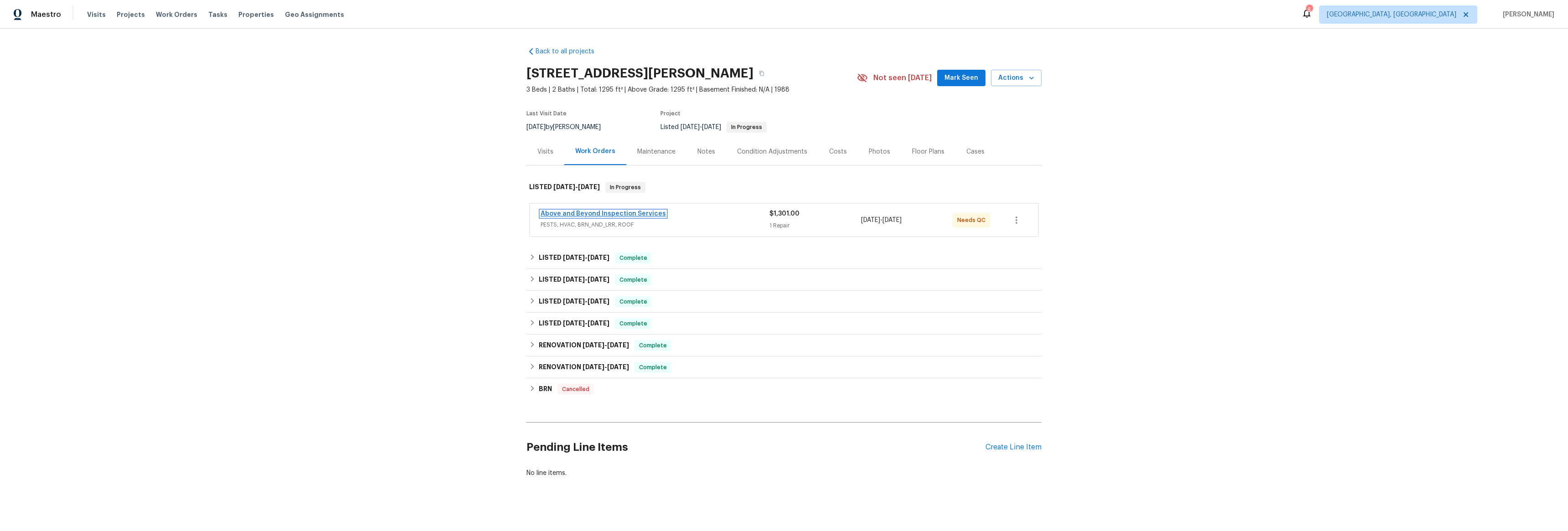
click at [583, 214] on link "Above and Beyond Inspection Services" at bounding box center [603, 214] width 125 height 6
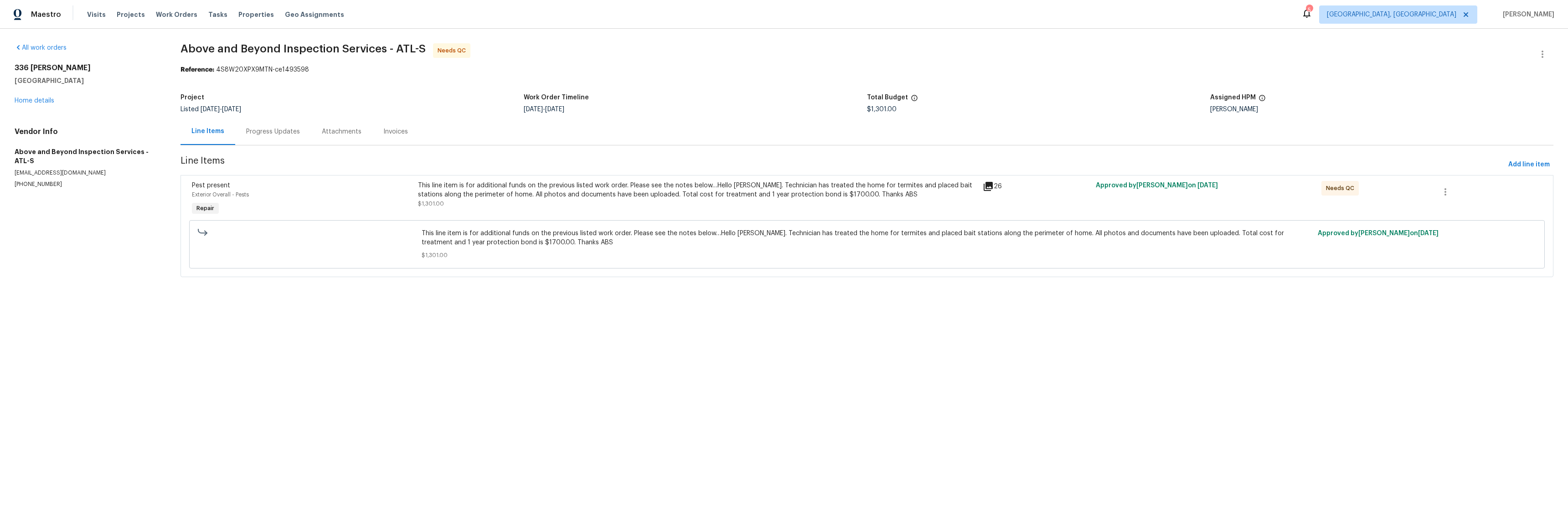
click at [262, 133] on div "Progress Updates" at bounding box center [273, 132] width 54 height 9
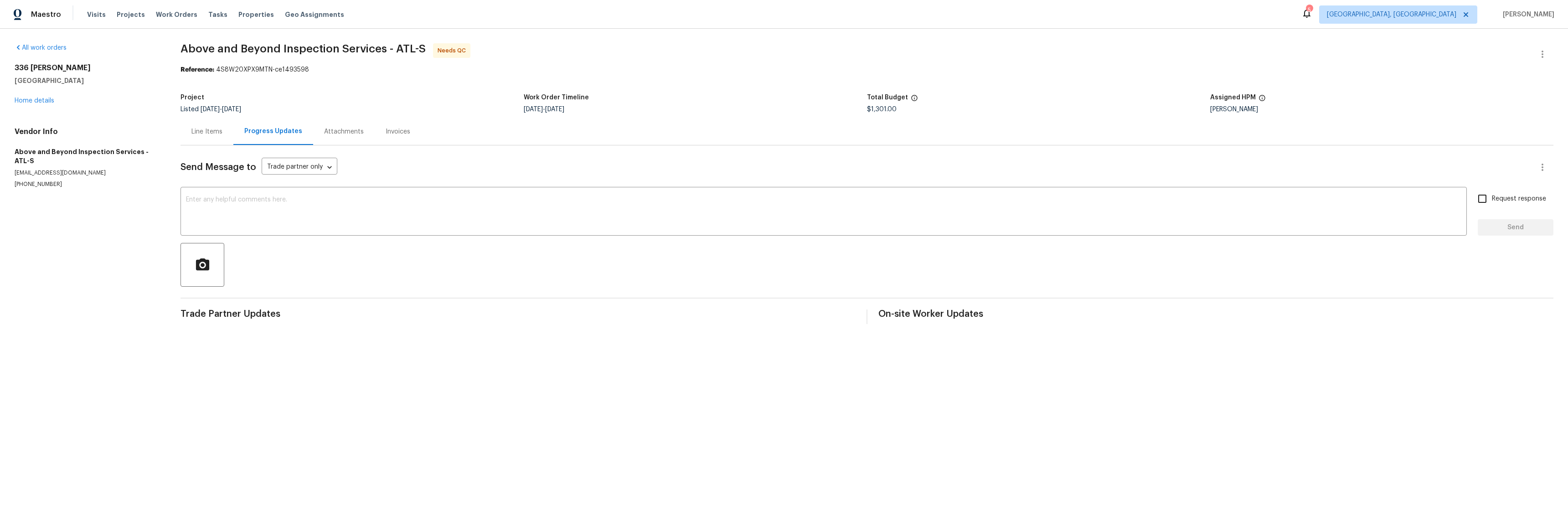
click at [211, 132] on div "Line Items" at bounding box center [207, 132] width 31 height 9
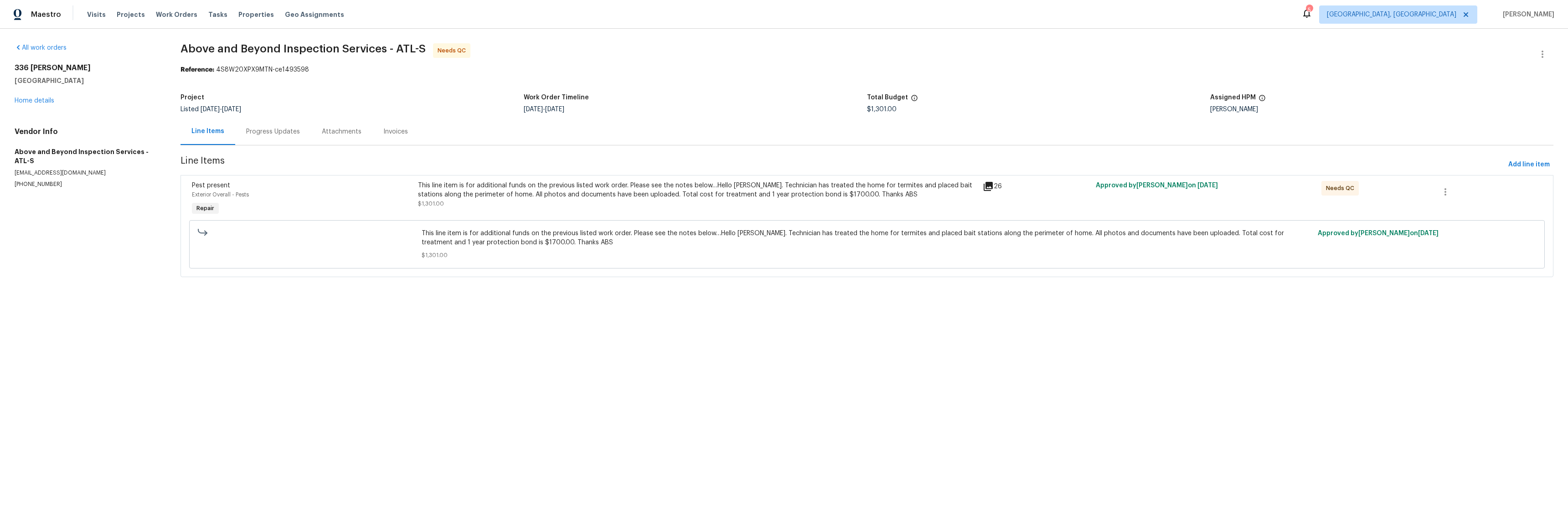
click at [37, 95] on div "[STREET_ADDRESS][PERSON_NAME] Home details" at bounding box center [86, 84] width 144 height 42
click at [37, 101] on link "Home details" at bounding box center [34, 100] width 40 height 6
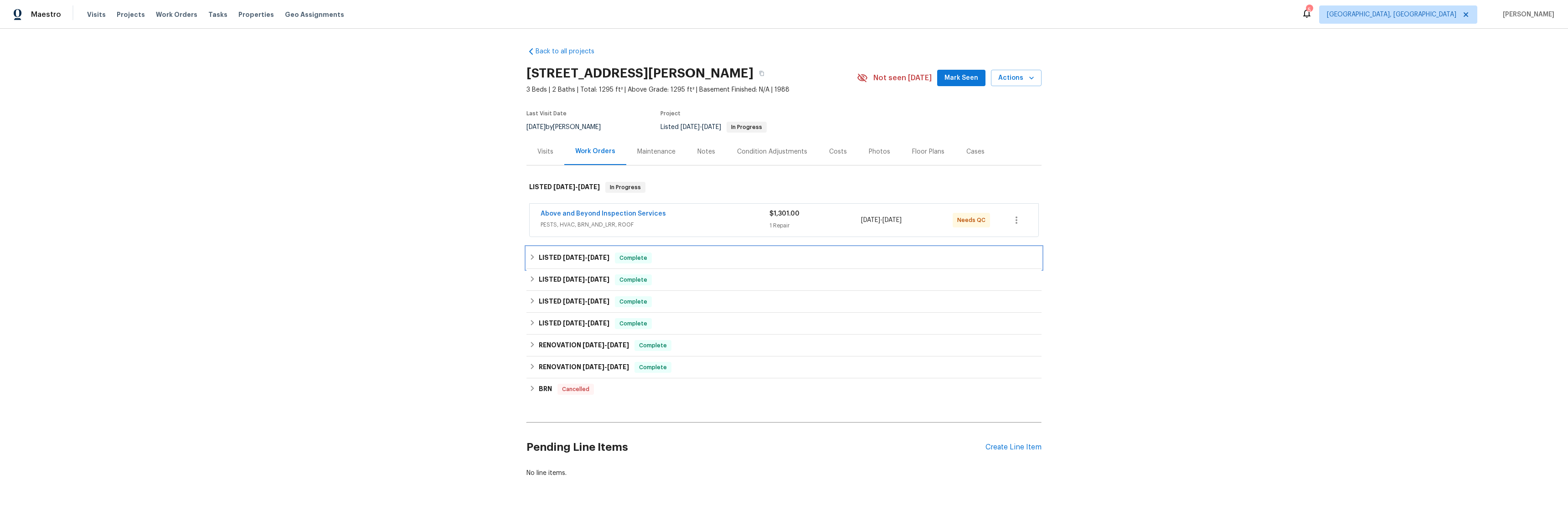
click at [529, 261] on div "LISTED [DATE] - [DATE] Complete" at bounding box center [783, 258] width 509 height 11
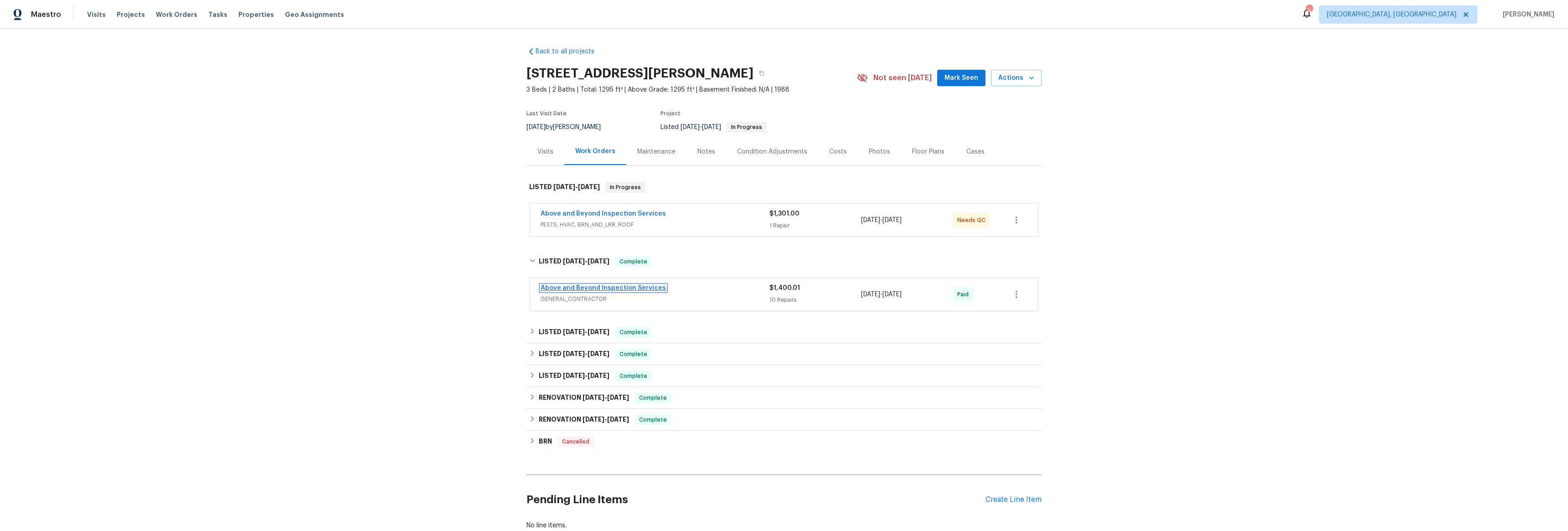
click at [583, 285] on link "Above and Beyond Inspection Services" at bounding box center [603, 288] width 125 height 6
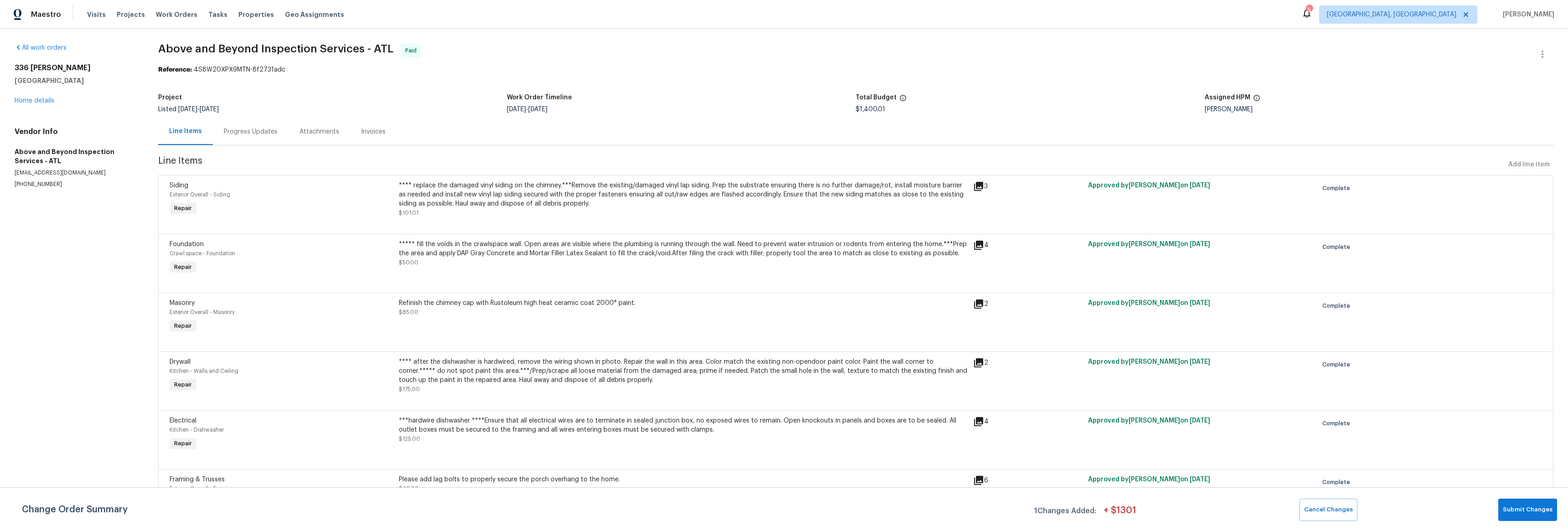
click at [19, 104] on div "[STREET_ADDRESS][PERSON_NAME] Home details" at bounding box center [75, 84] width 122 height 42
click at [20, 103] on link "Home details" at bounding box center [34, 100] width 40 height 6
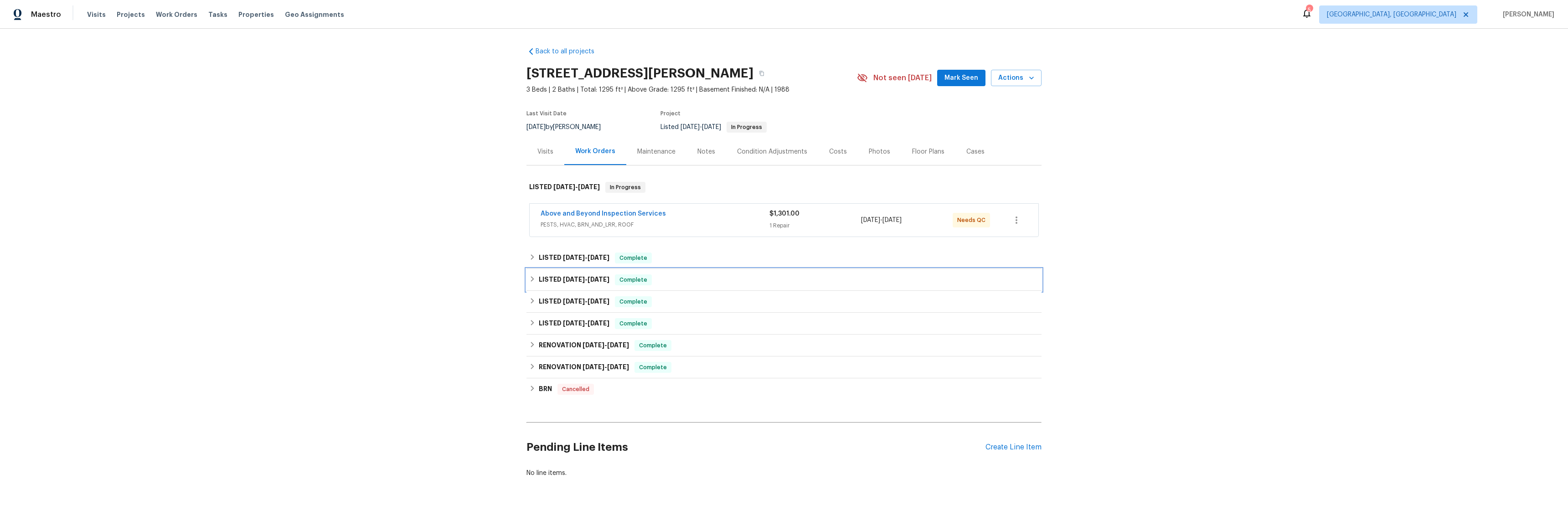
click at [542, 272] on div "LISTED [DATE] - [DATE] Complete" at bounding box center [784, 280] width 515 height 22
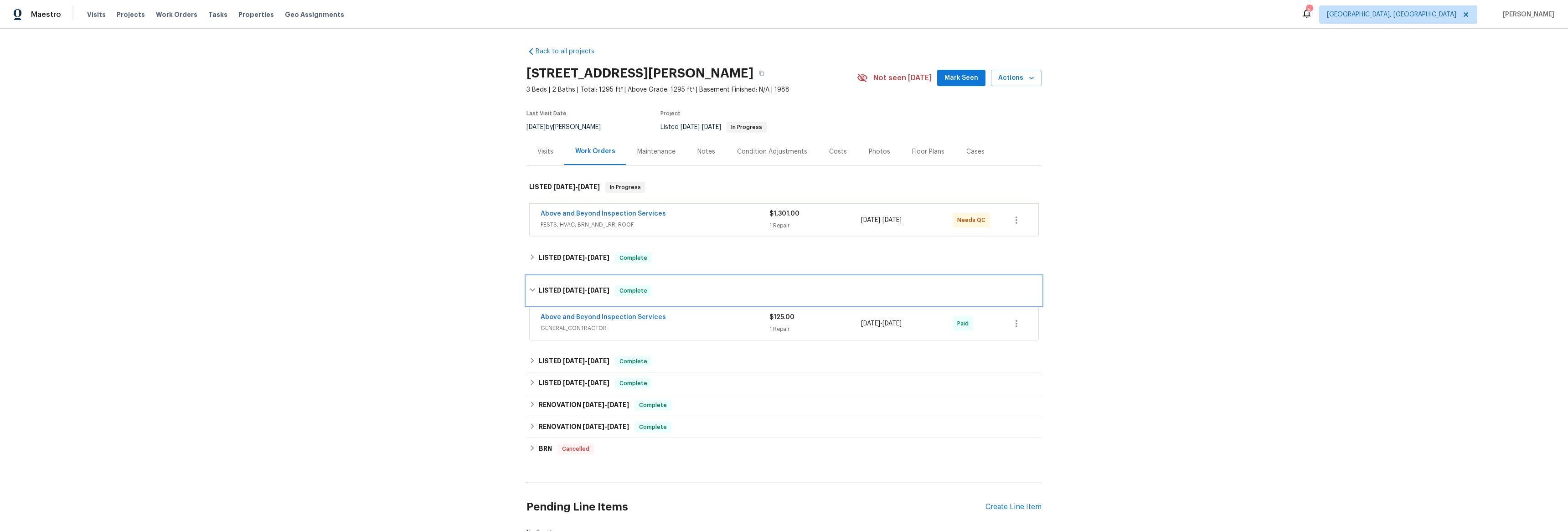
click at [553, 286] on h6 "LISTED [DATE] - [DATE]" at bounding box center [574, 291] width 71 height 11
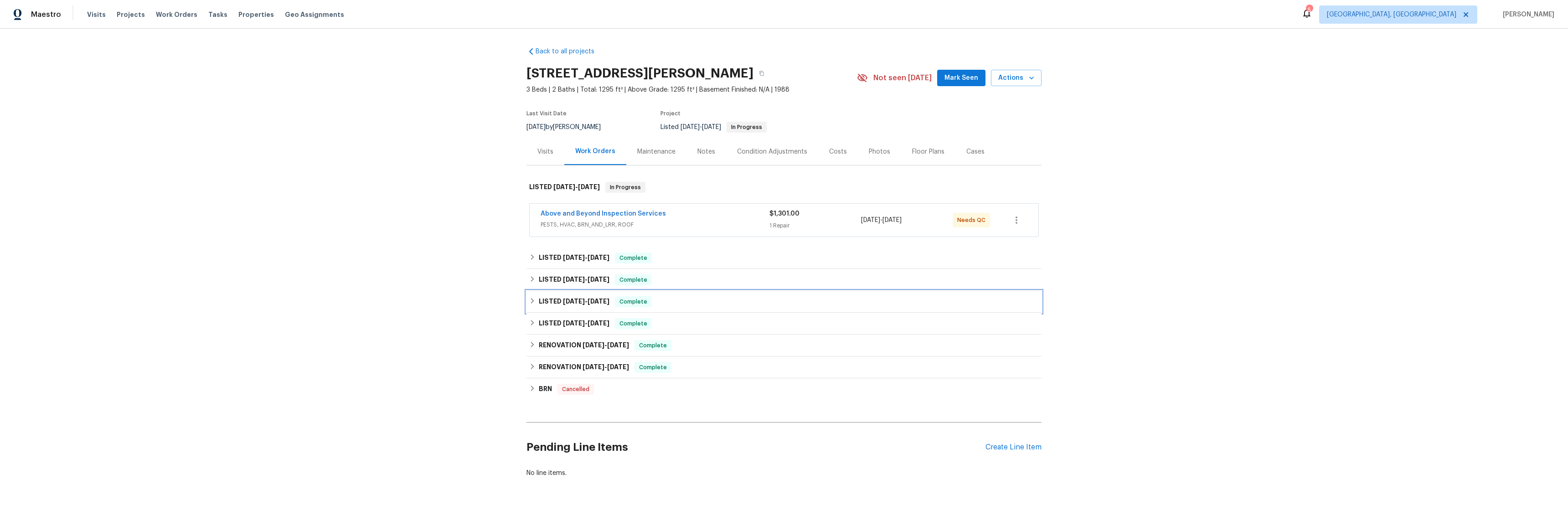
click at [547, 298] on h6 "LISTED [DATE] - [DATE]" at bounding box center [574, 302] width 71 height 11
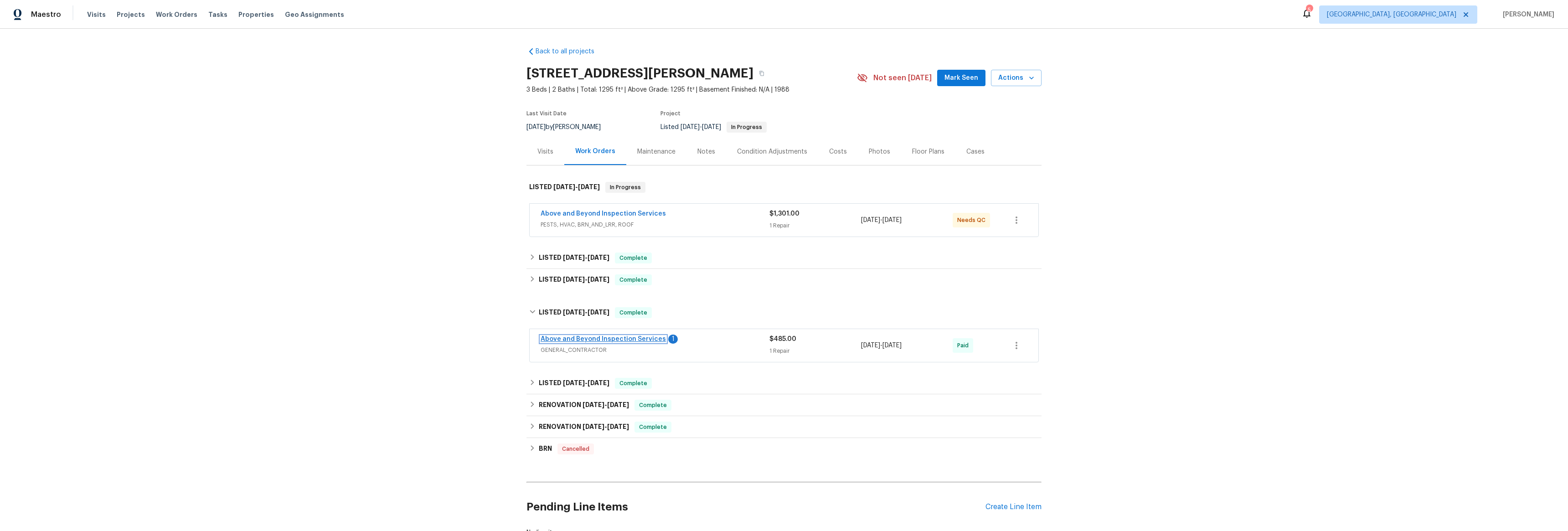
click at [565, 337] on link "Above and Beyond Inspection Services" at bounding box center [603, 339] width 125 height 6
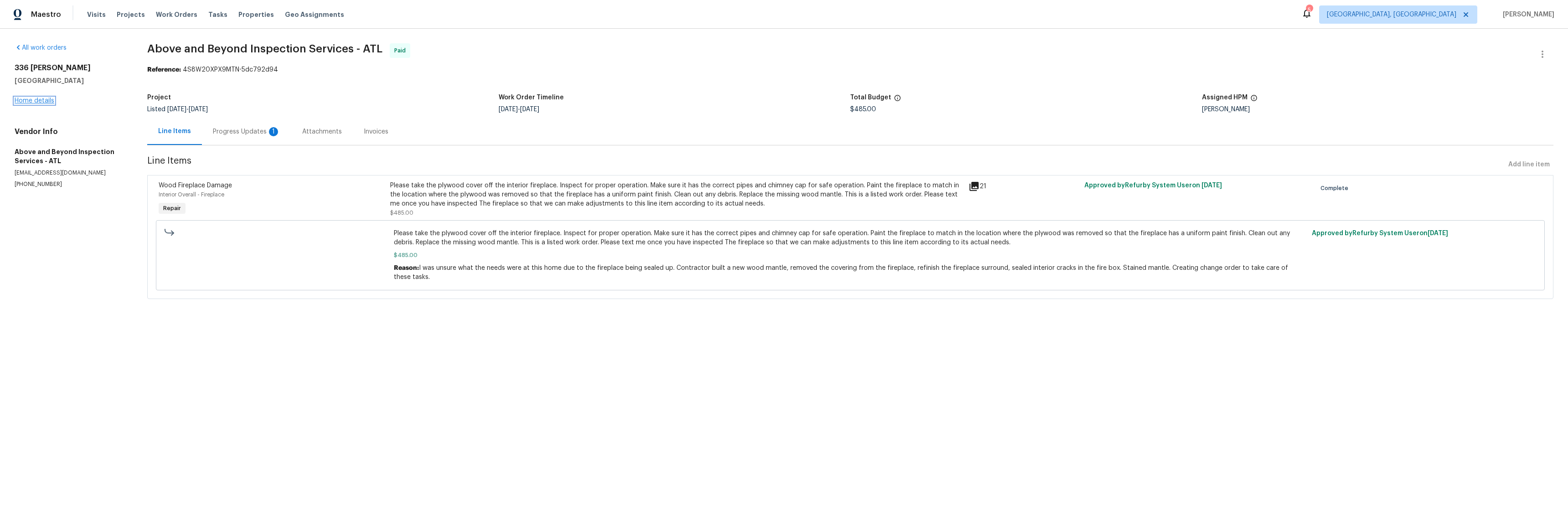
click at [40, 101] on link "Home details" at bounding box center [34, 100] width 40 height 6
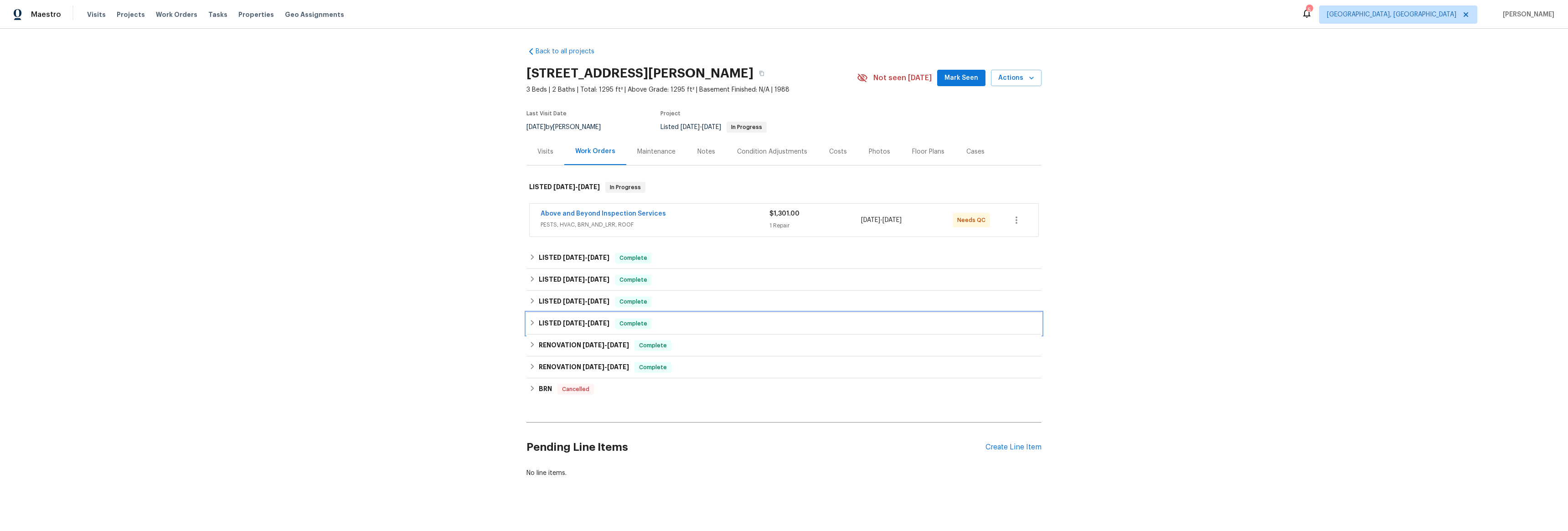
click at [529, 325] on icon at bounding box center [532, 323] width 6 height 6
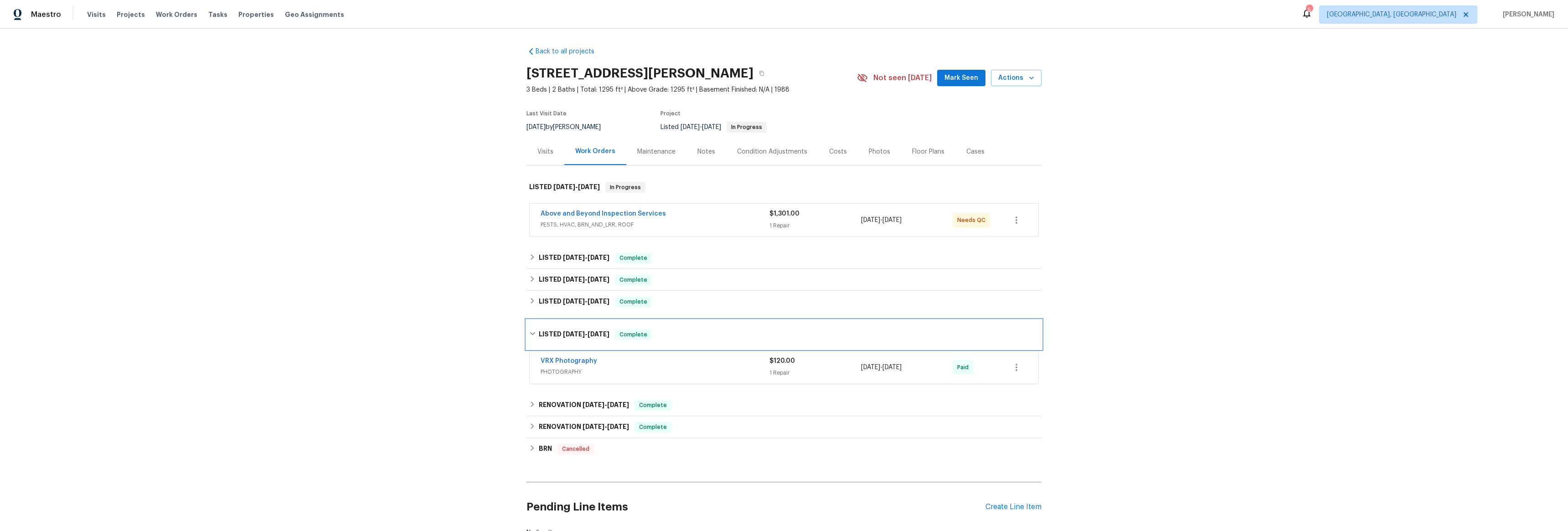
click at [528, 325] on div "LISTED [DATE] - [DATE] Complete" at bounding box center [784, 335] width 515 height 29
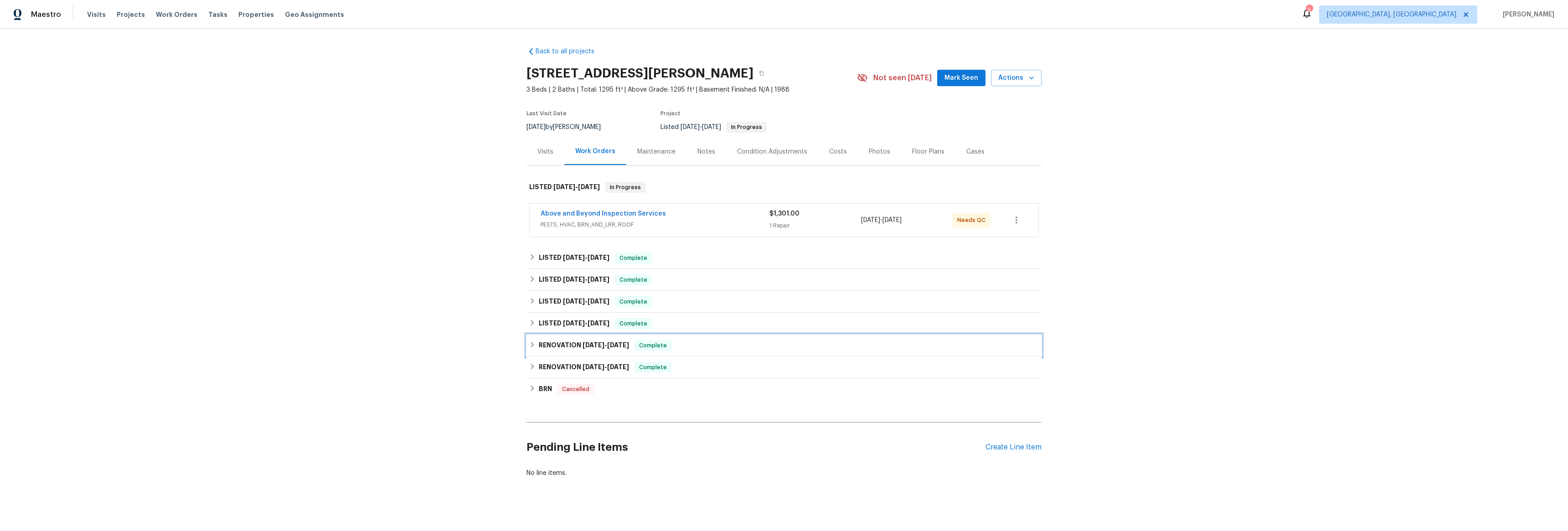
click at [533, 348] on div "RENOVATION [DATE] - [DATE] Complete" at bounding box center [783, 346] width 509 height 11
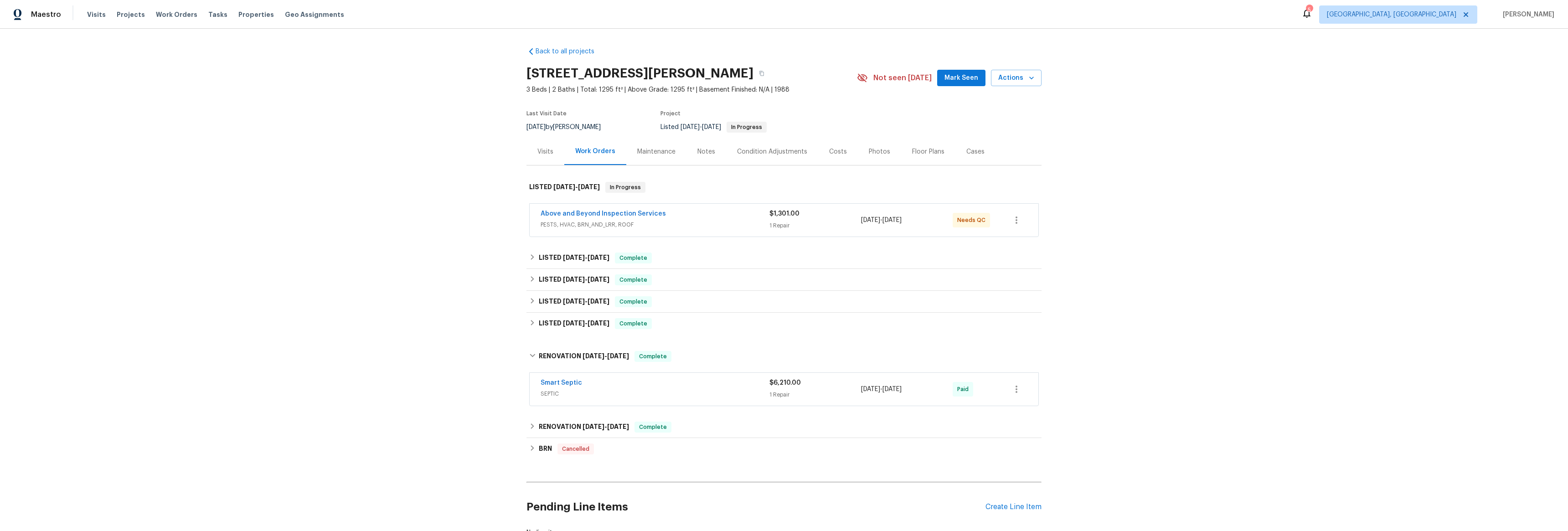
click at [556, 386] on span "Smart Septic" at bounding box center [561, 383] width 41 height 9
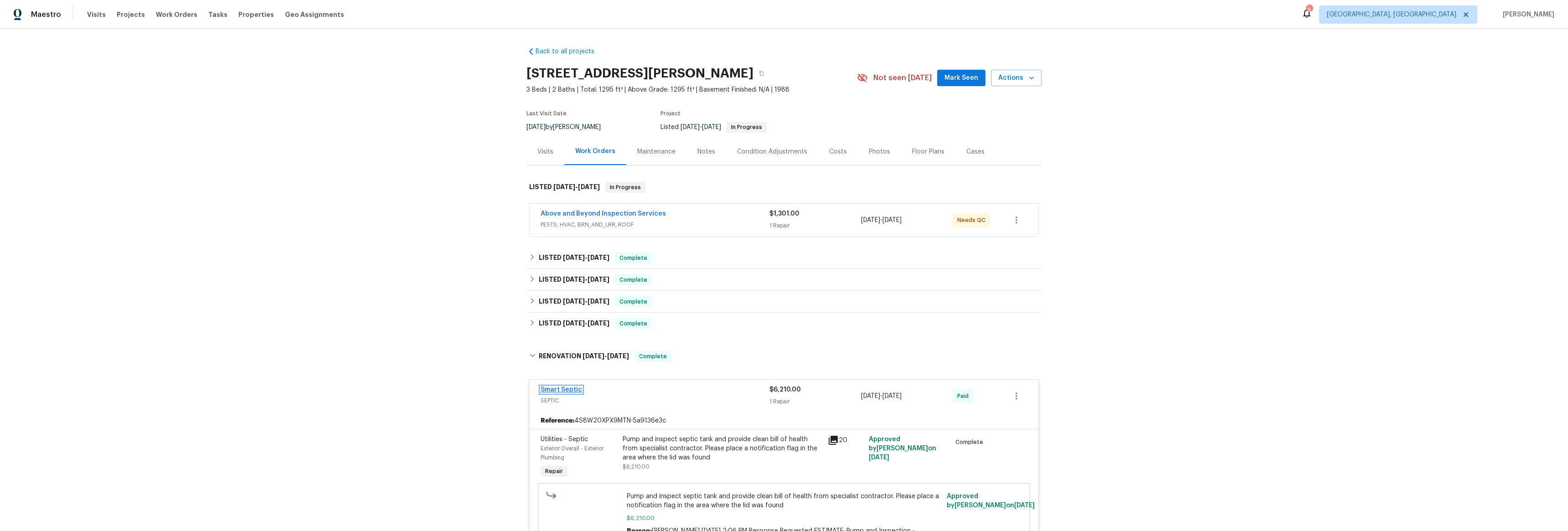
click at [561, 389] on link "Smart Septic" at bounding box center [561, 390] width 41 height 6
